Goal: Information Seeking & Learning: Find specific page/section

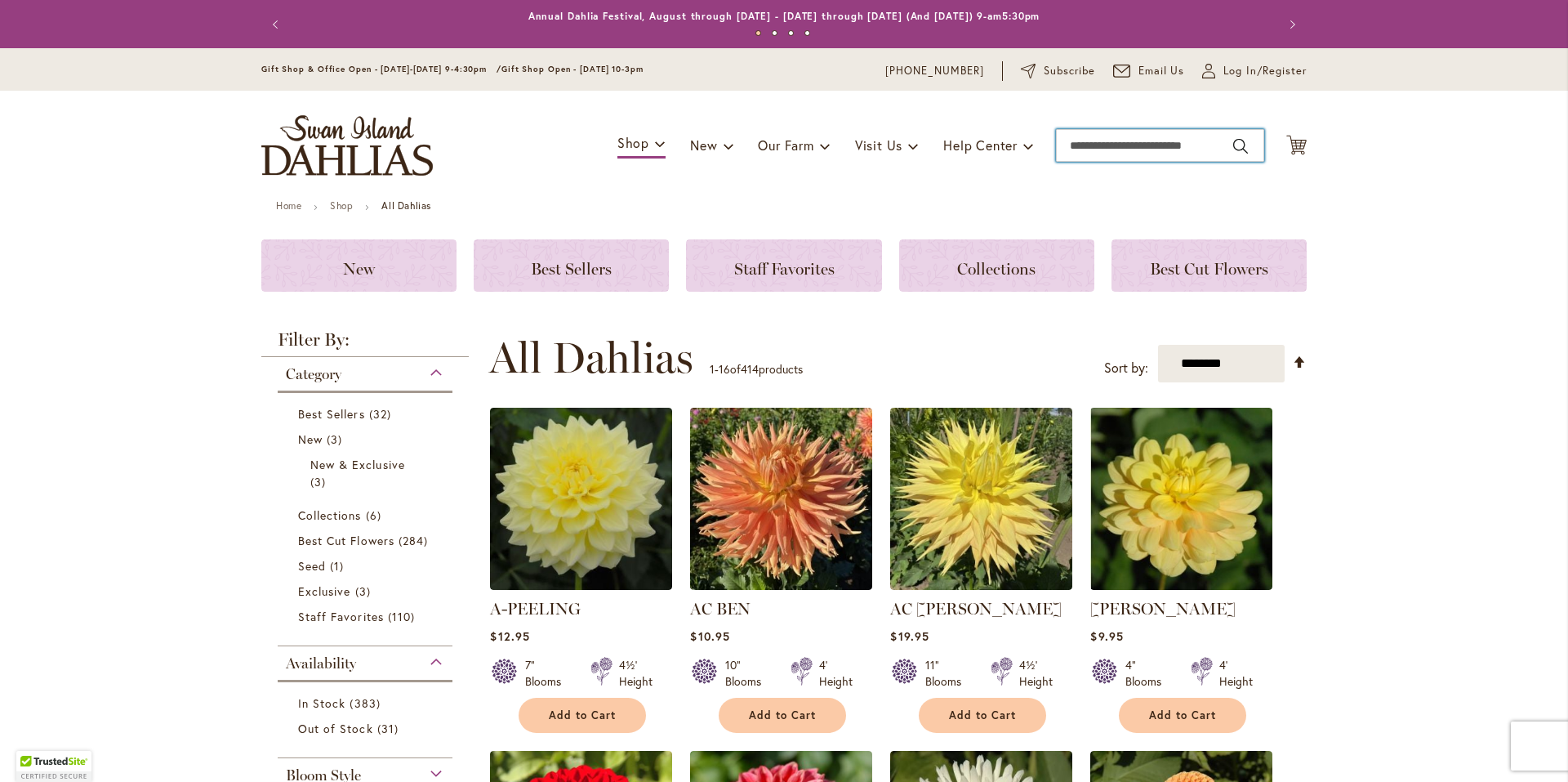
click at [1147, 142] on input "Search" at bounding box center [1159, 145] width 208 height 33
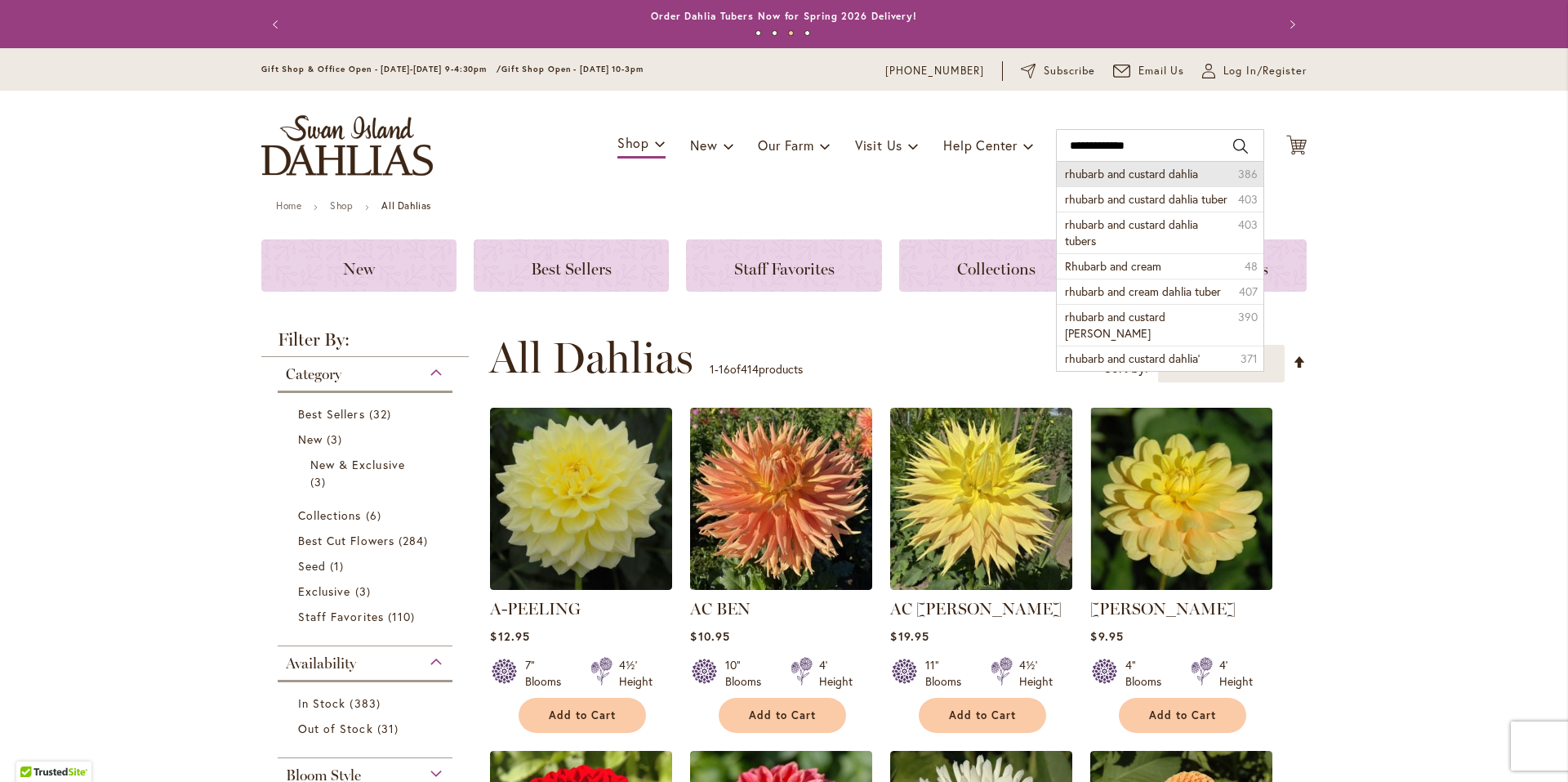
click at [1160, 171] on span "rhubarb and custard dahlia" at bounding box center [1132, 174] width 133 height 16
type input "**********"
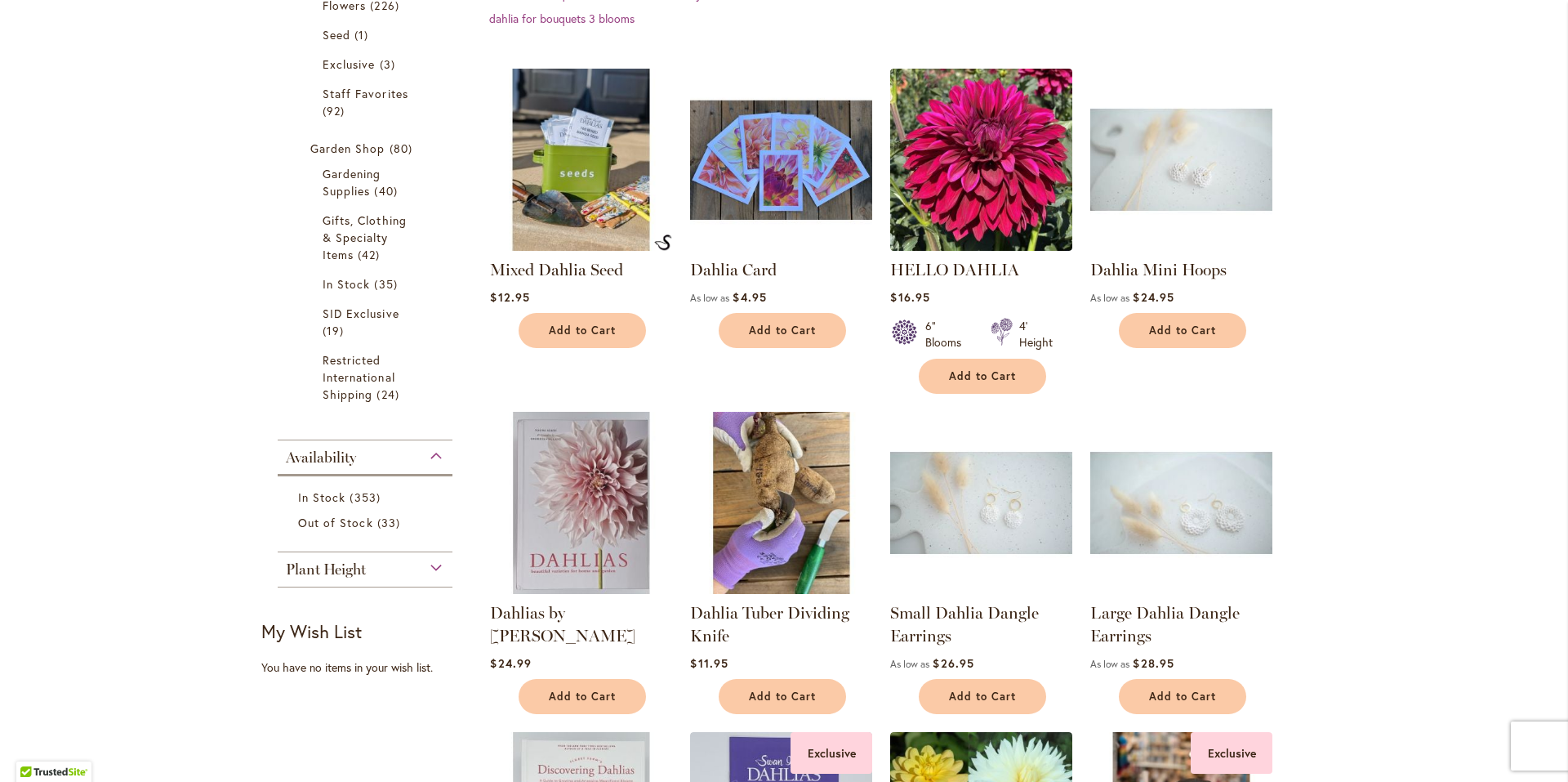
scroll to position [81, 0]
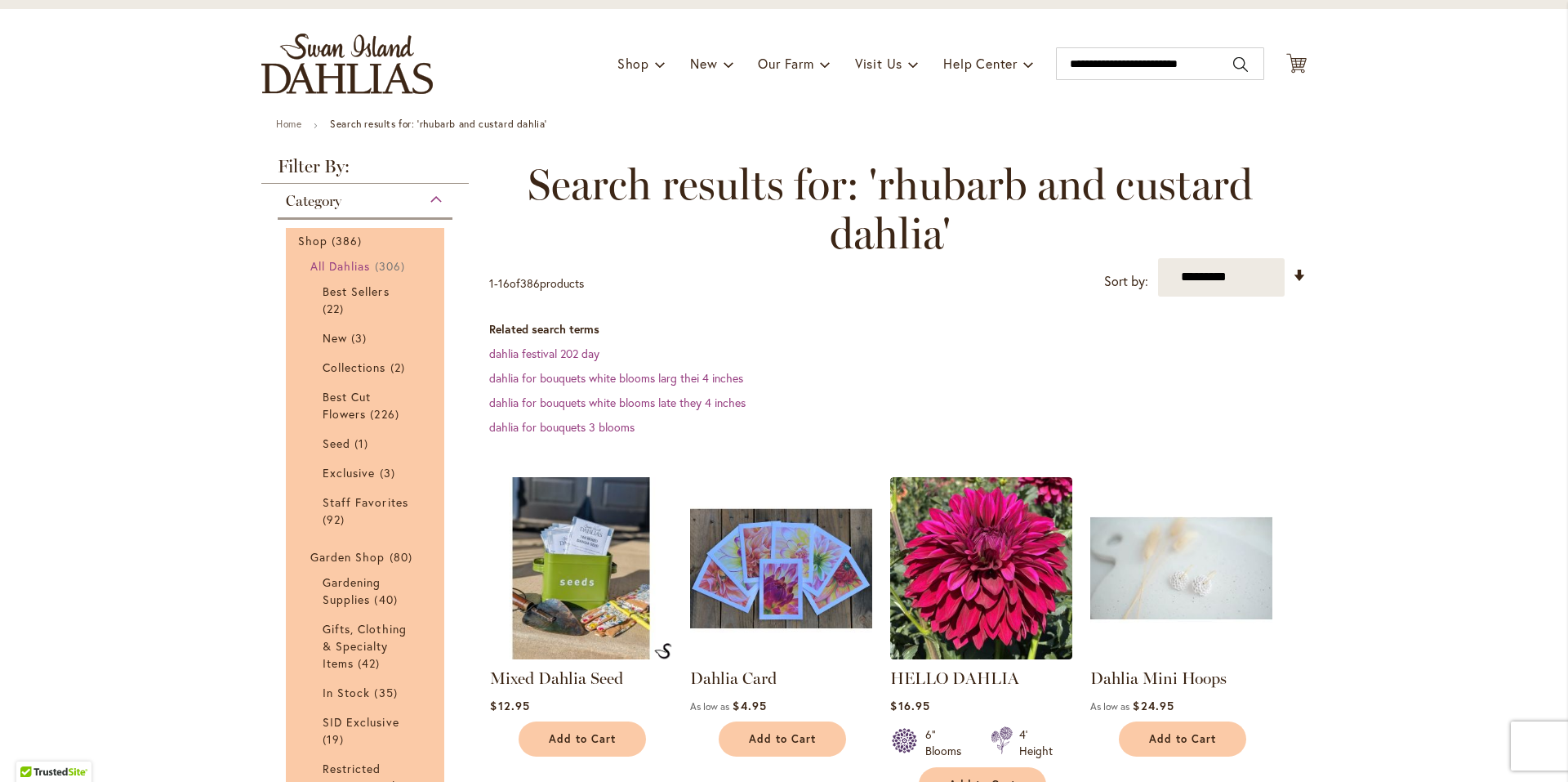
click at [341, 261] on span "All Dahlias" at bounding box center [340, 266] width 60 height 16
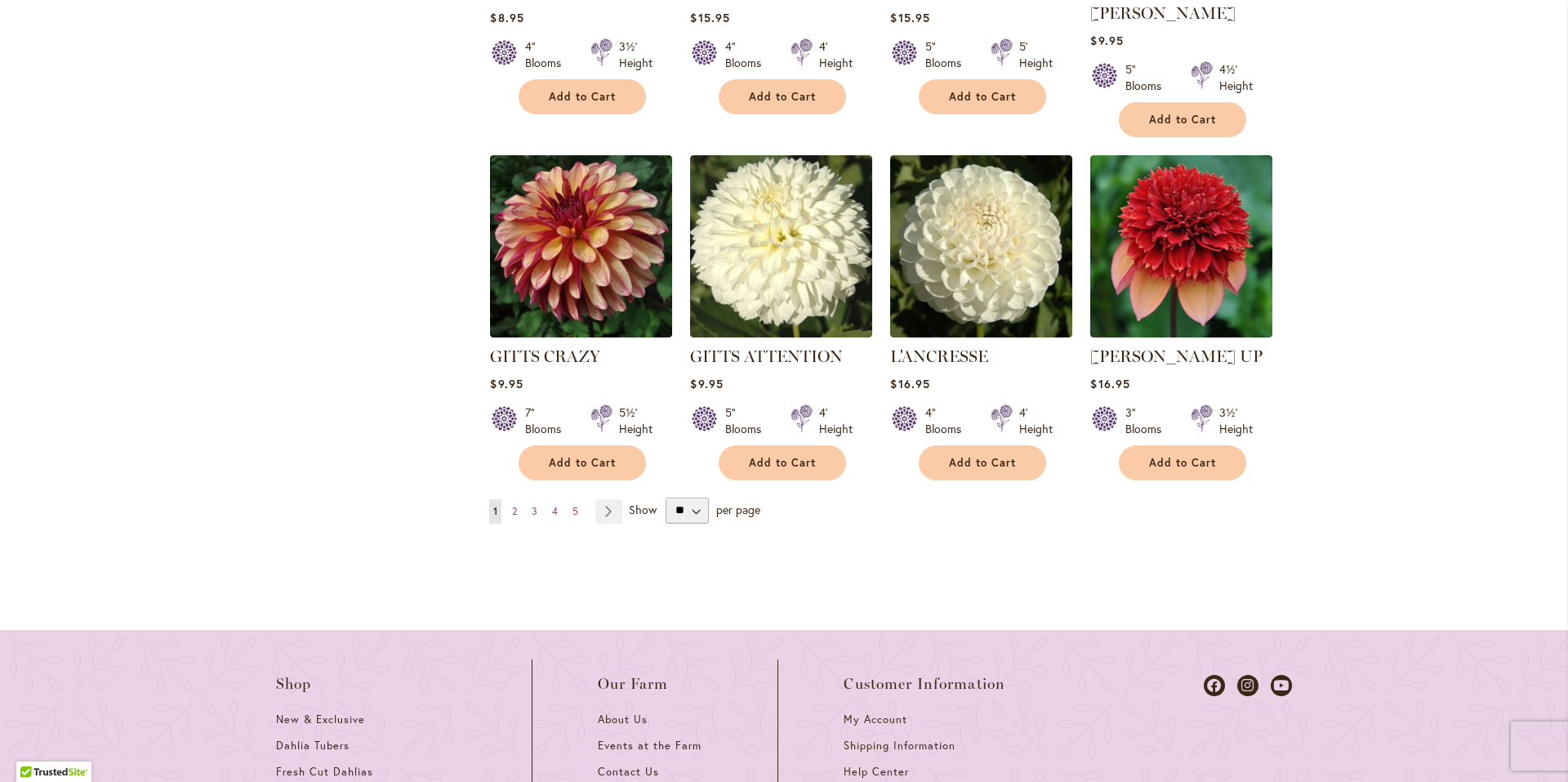
scroll to position [1633, 0]
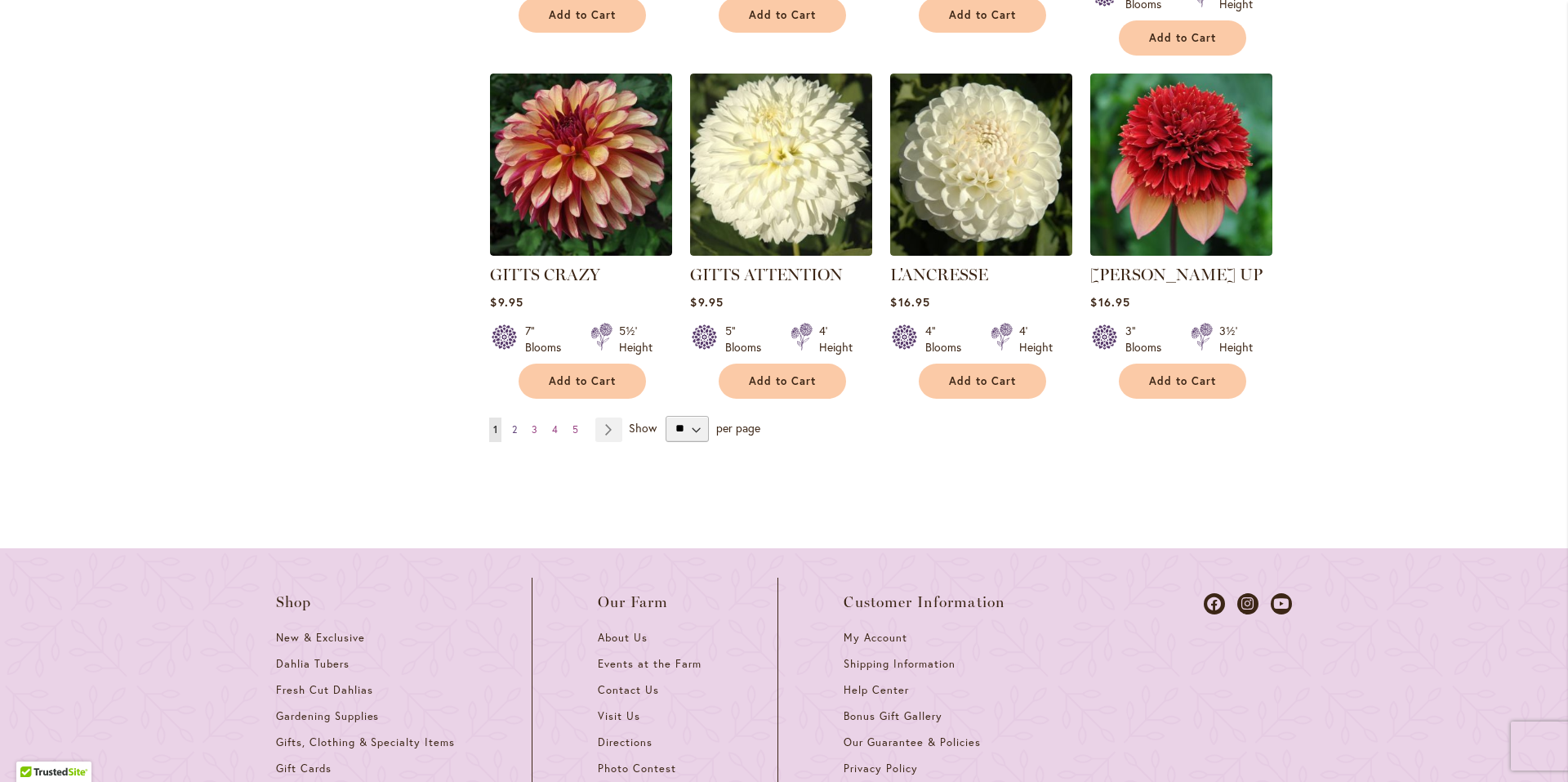
click at [512, 423] on span "2" at bounding box center [514, 430] width 5 height 12
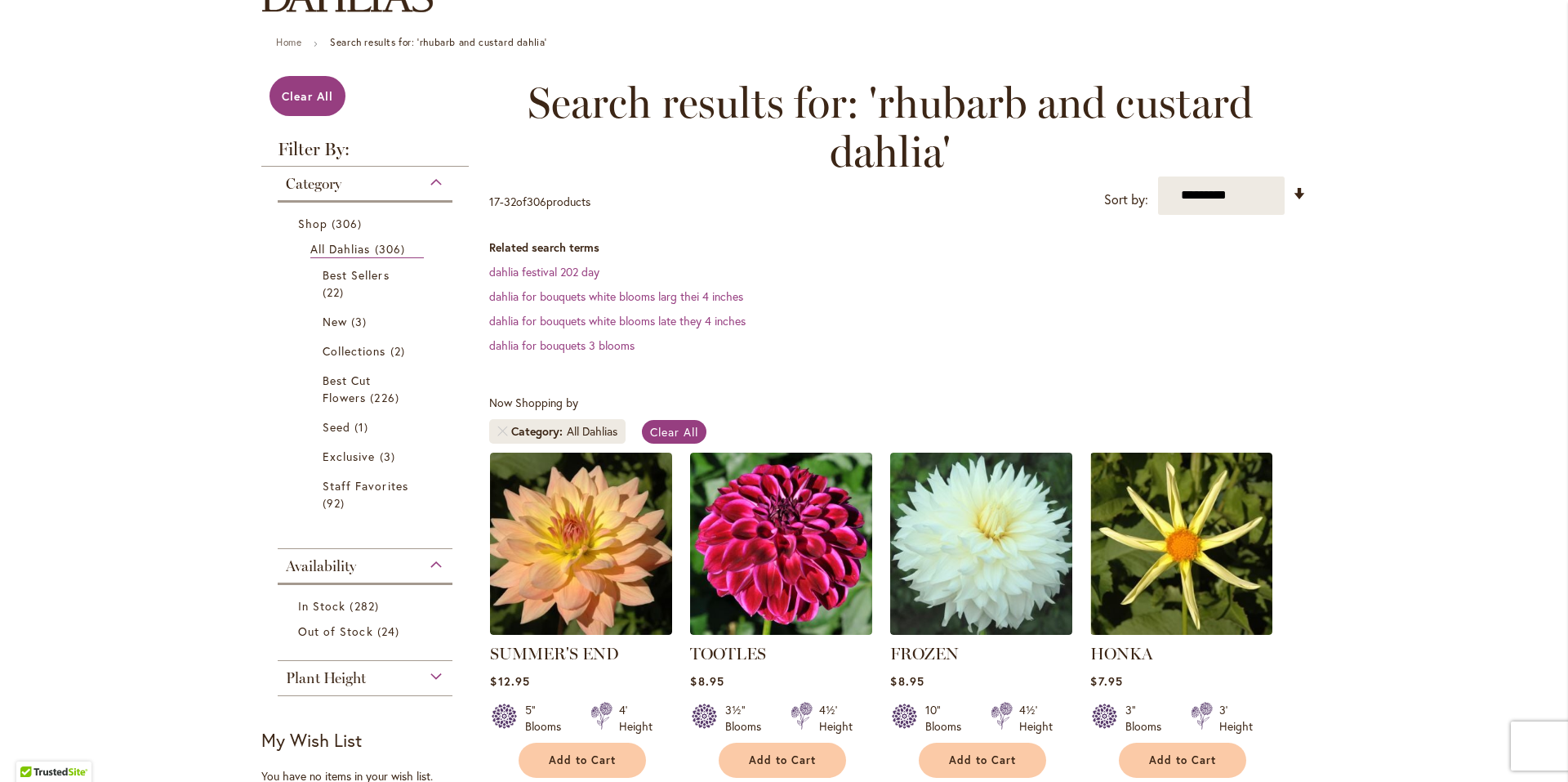
scroll to position [81, 0]
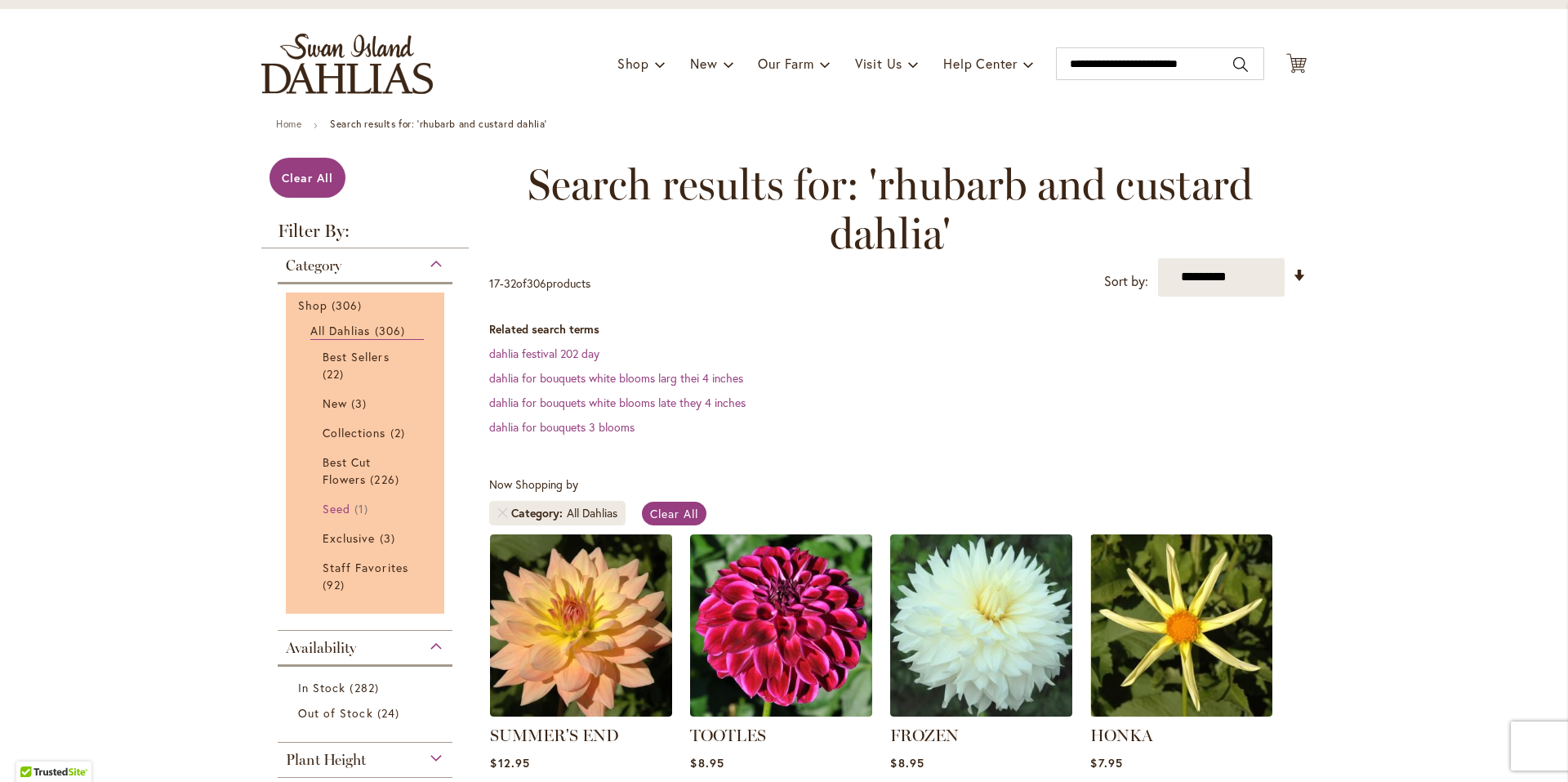
click at [330, 507] on span "Seed" at bounding box center [336, 508] width 27 height 16
